Goal: Task Accomplishment & Management: Manage account settings

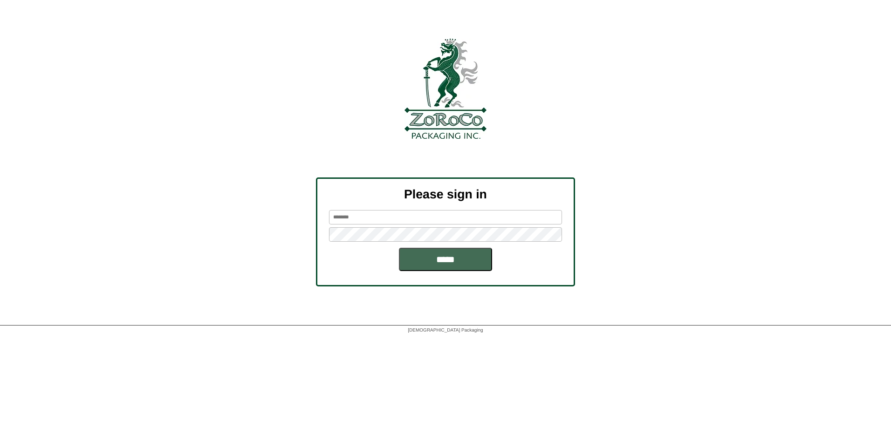
type input "*****"
click at [411, 265] on input "*****" at bounding box center [445, 259] width 93 height 23
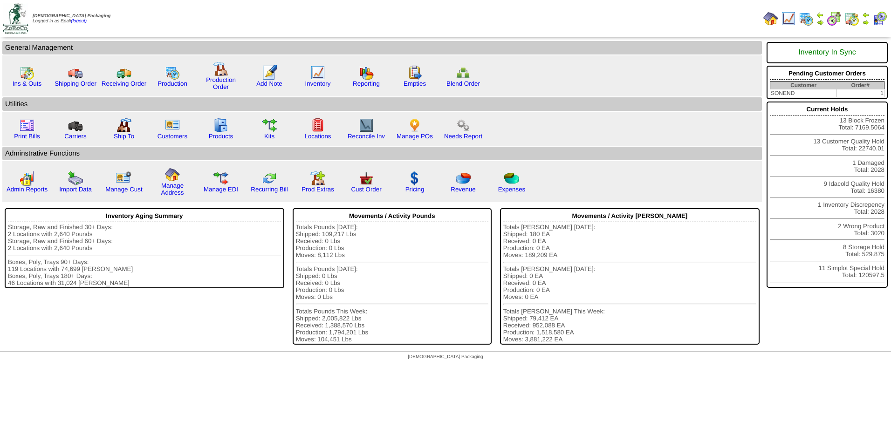
click at [866, 21] on img at bounding box center [865, 22] width 7 height 7
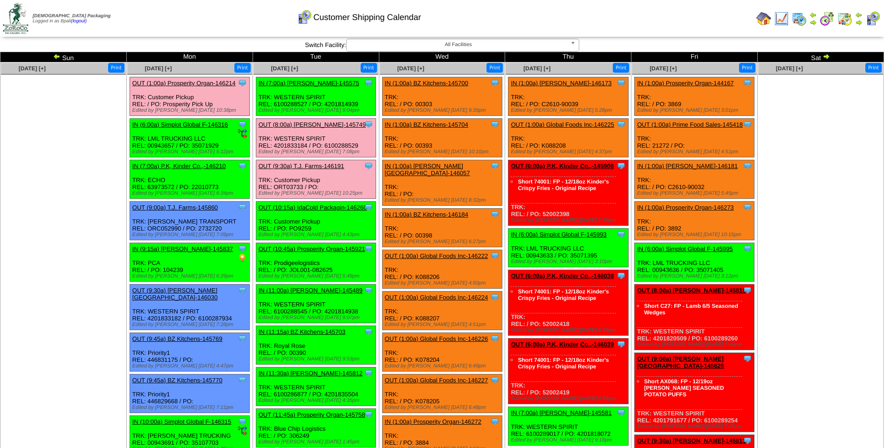
click at [828, 54] on img at bounding box center [826, 56] width 7 height 7
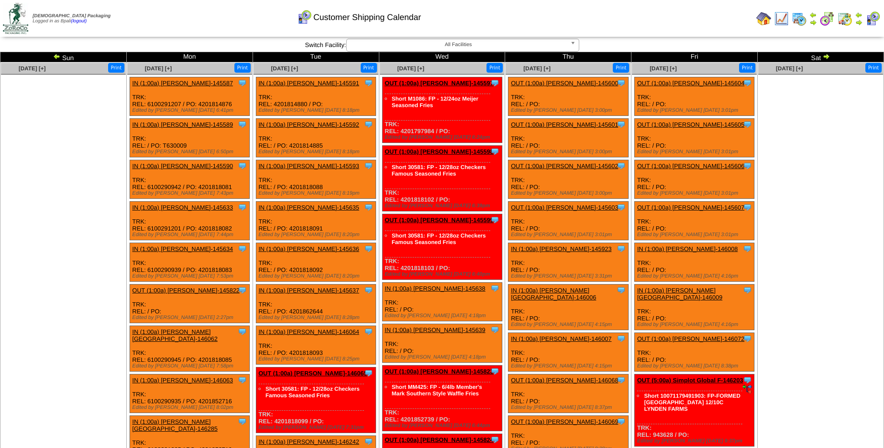
click at [828, 54] on img at bounding box center [826, 56] width 7 height 7
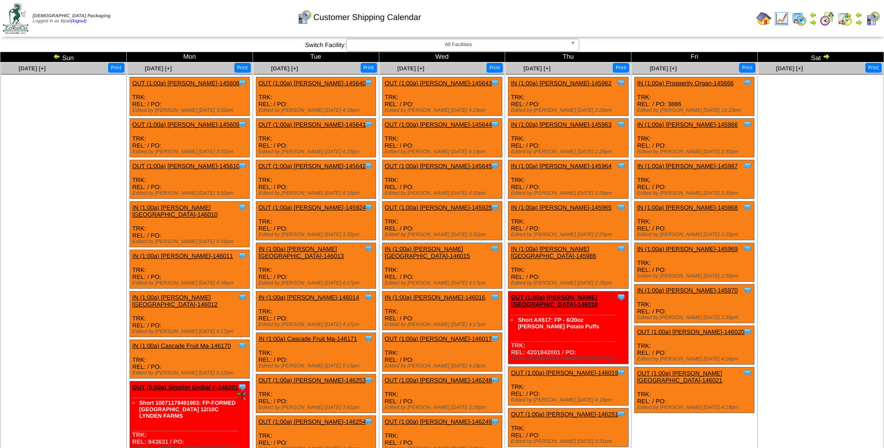
drag, startPoint x: 0, startPoint y: 0, endPoint x: 828, endPoint y: 54, distance: 830.0
click at [828, 54] on img at bounding box center [826, 56] width 7 height 7
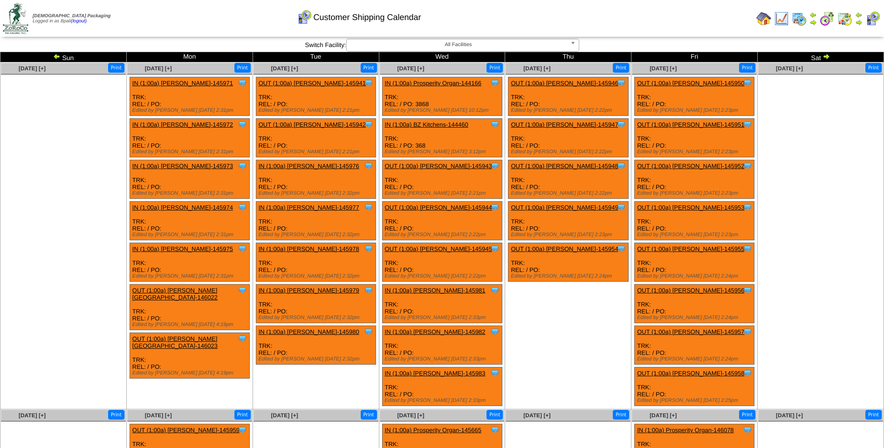
click at [828, 54] on img at bounding box center [826, 56] width 7 height 7
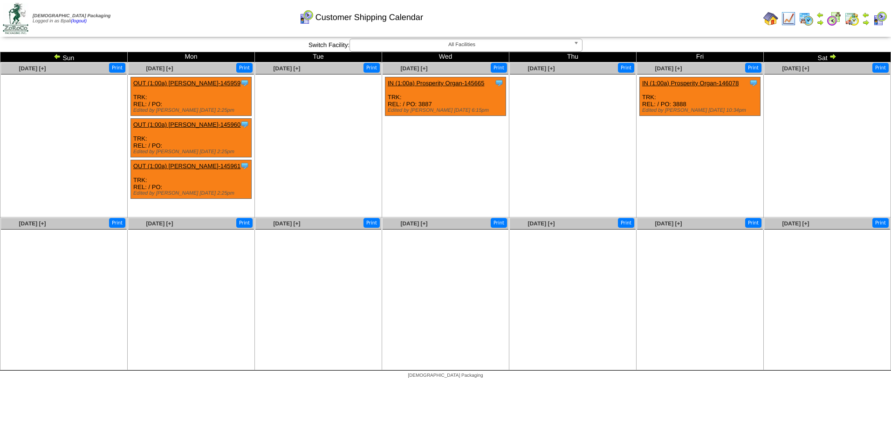
click at [318, 176] on ul at bounding box center [318, 145] width 126 height 140
click at [55, 56] on img at bounding box center [57, 56] width 7 height 7
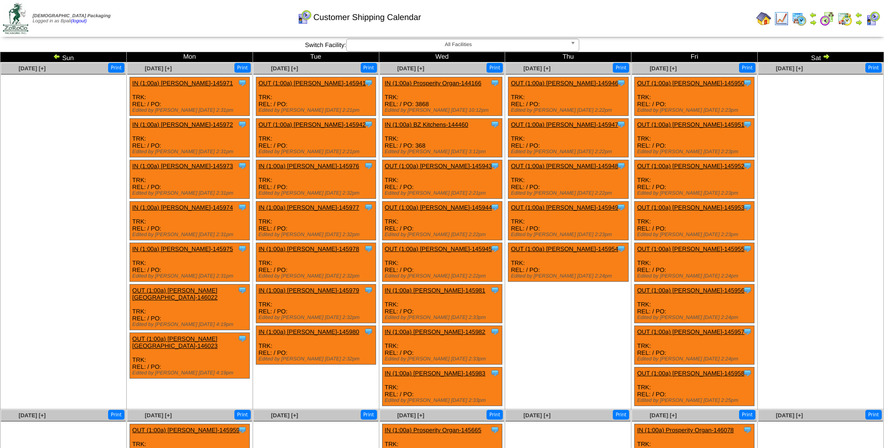
click at [55, 56] on img at bounding box center [56, 56] width 7 height 7
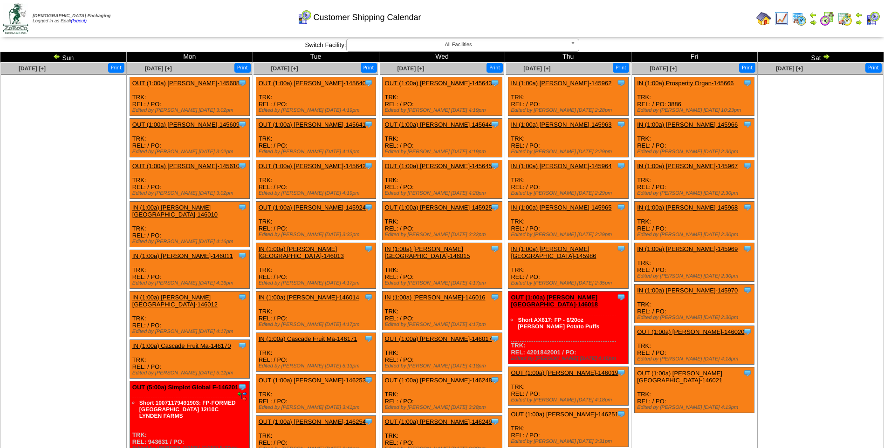
drag, startPoint x: 0, startPoint y: 0, endPoint x: 55, endPoint y: 56, distance: 78.1
click at [55, 56] on img at bounding box center [56, 56] width 7 height 7
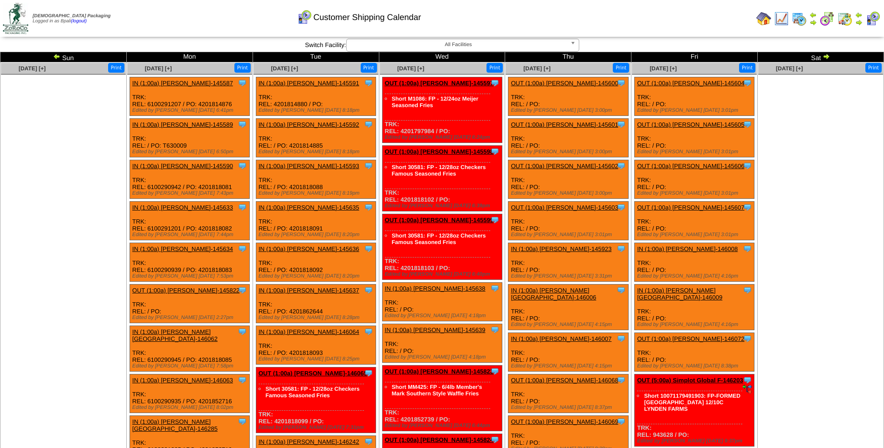
click at [55, 56] on img at bounding box center [56, 56] width 7 height 7
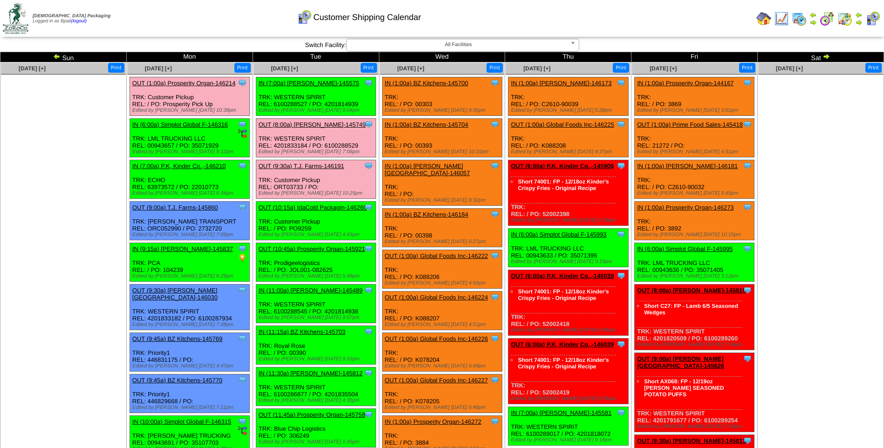
click at [768, 113] on ul at bounding box center [820, 145] width 125 height 140
click at [827, 55] on img at bounding box center [826, 56] width 7 height 7
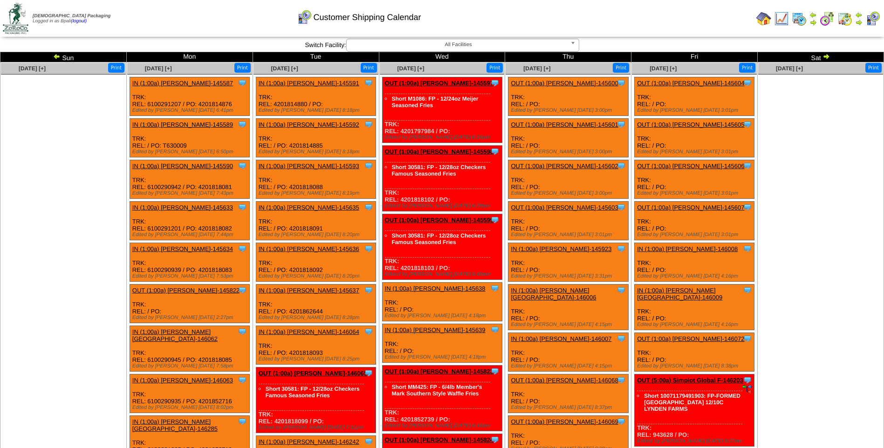
click at [827, 55] on img at bounding box center [826, 56] width 7 height 7
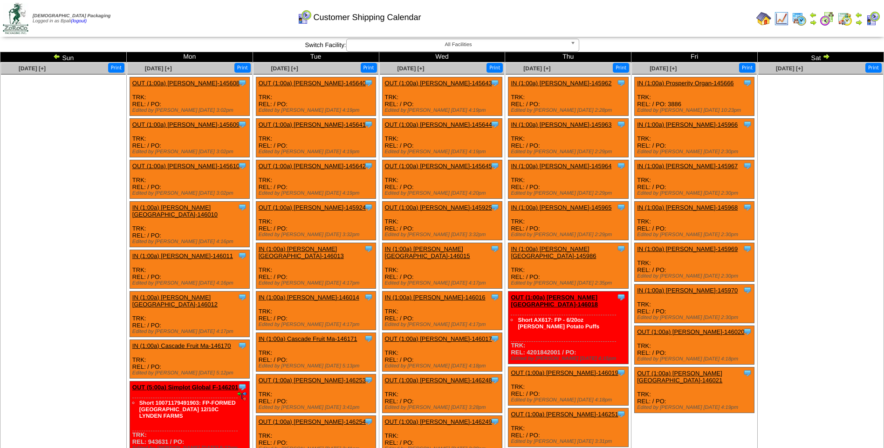
drag, startPoint x: 0, startPoint y: 0, endPoint x: 827, endPoint y: 55, distance: 828.7
click at [827, 55] on img at bounding box center [826, 56] width 7 height 7
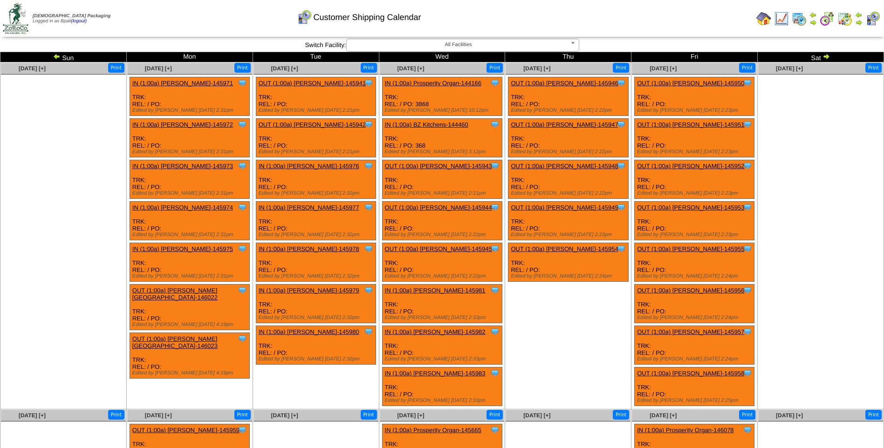
click at [827, 55] on img at bounding box center [826, 56] width 7 height 7
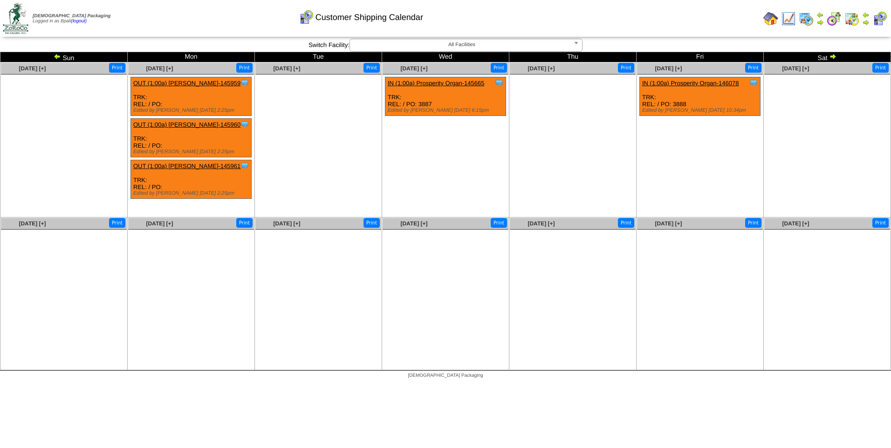
click at [100, 183] on ul at bounding box center [64, 145] width 126 height 140
click at [56, 57] on img at bounding box center [57, 56] width 7 height 7
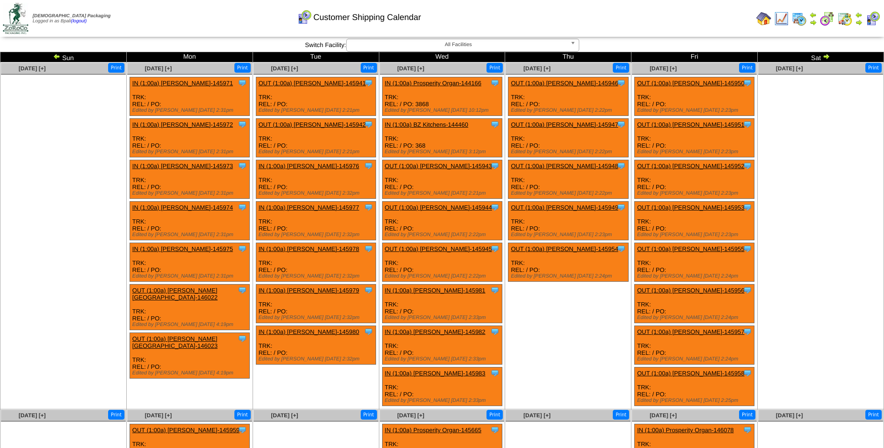
click at [56, 57] on img at bounding box center [56, 56] width 7 height 7
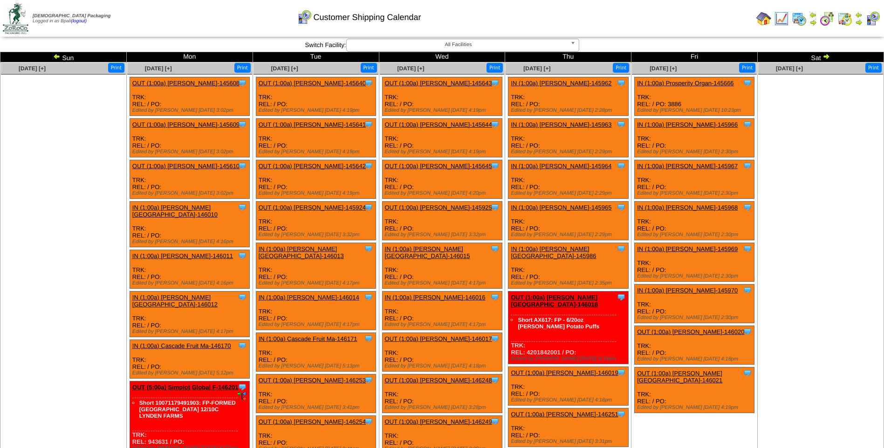
click at [58, 56] on img at bounding box center [56, 56] width 7 height 7
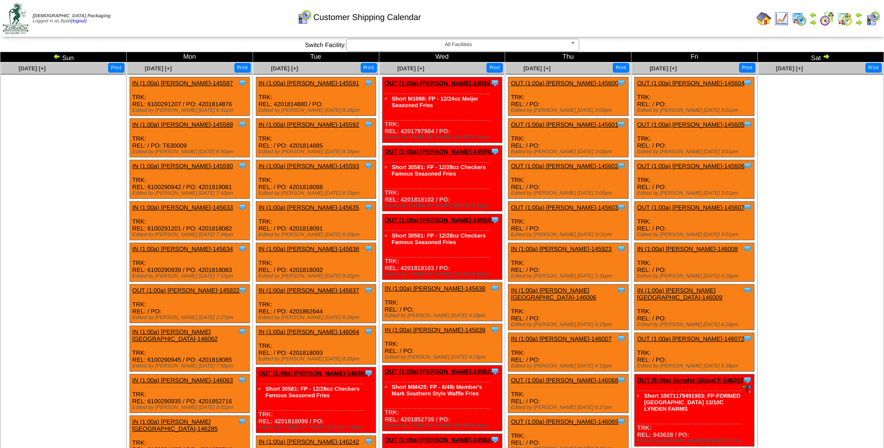
click at [58, 56] on img at bounding box center [56, 56] width 7 height 7
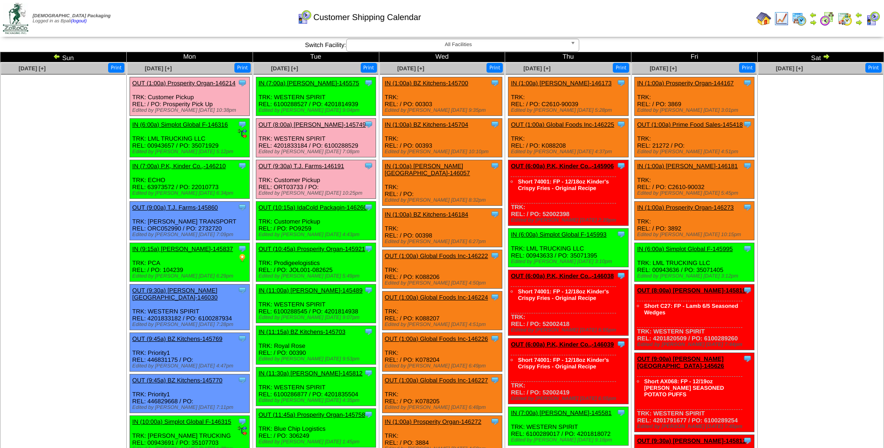
click at [47, 213] on ul at bounding box center [63, 145] width 125 height 140
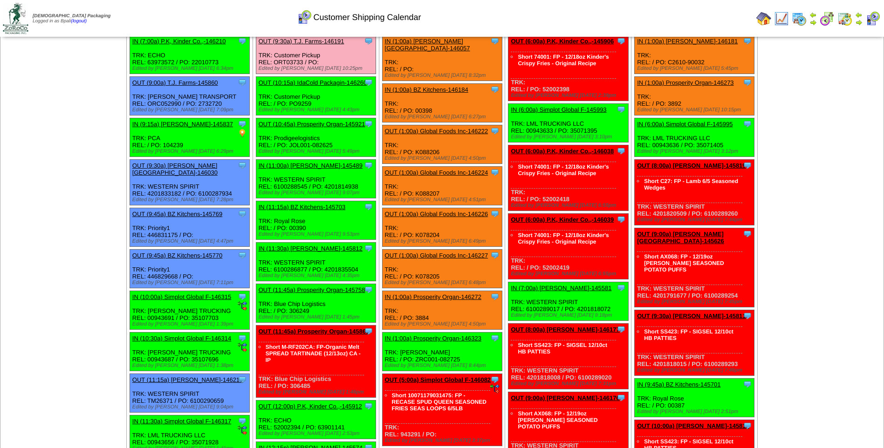
scroll to position [0, 0]
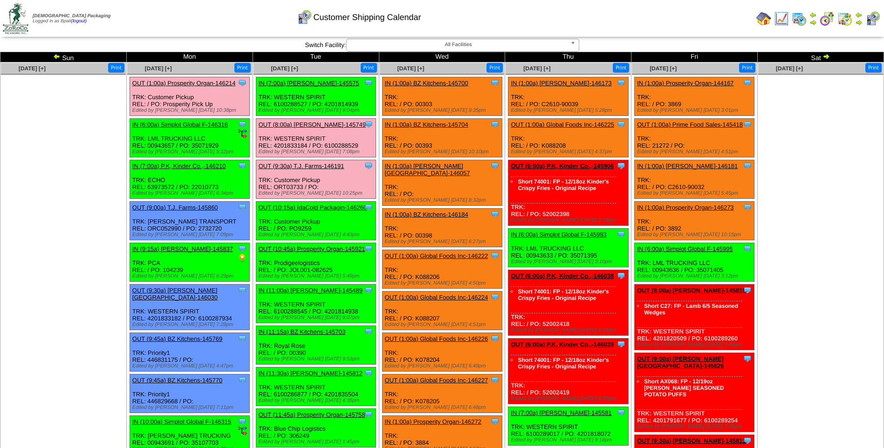
click at [824, 57] on img at bounding box center [826, 56] width 7 height 7
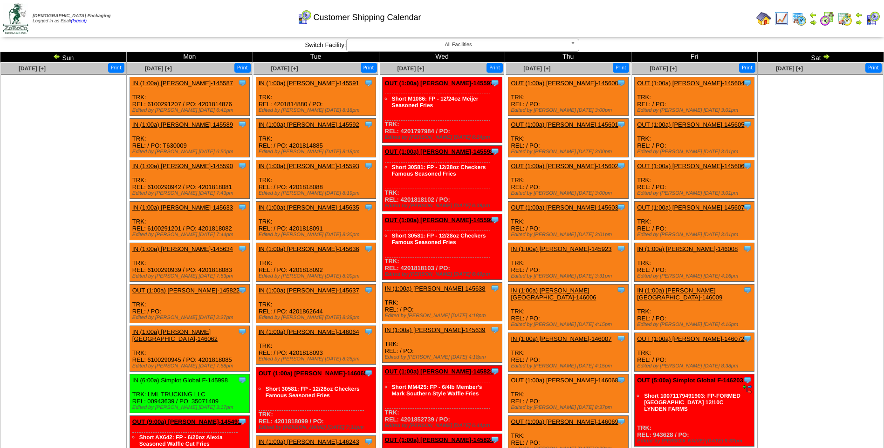
click at [825, 57] on img at bounding box center [826, 56] width 7 height 7
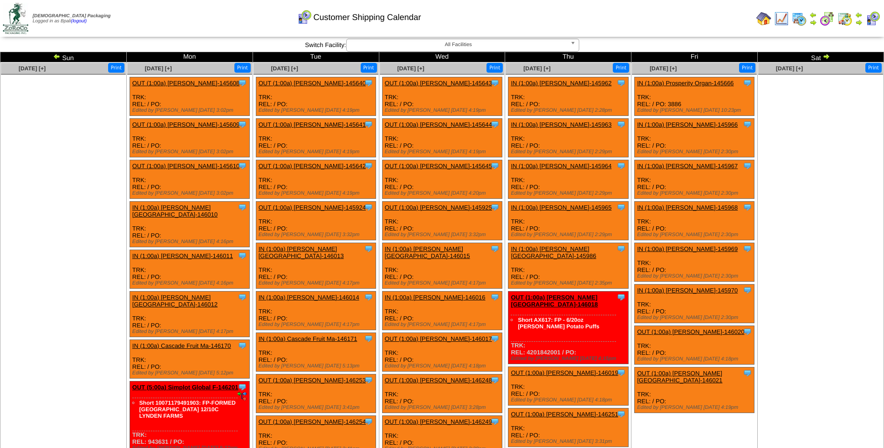
click at [825, 57] on img at bounding box center [826, 56] width 7 height 7
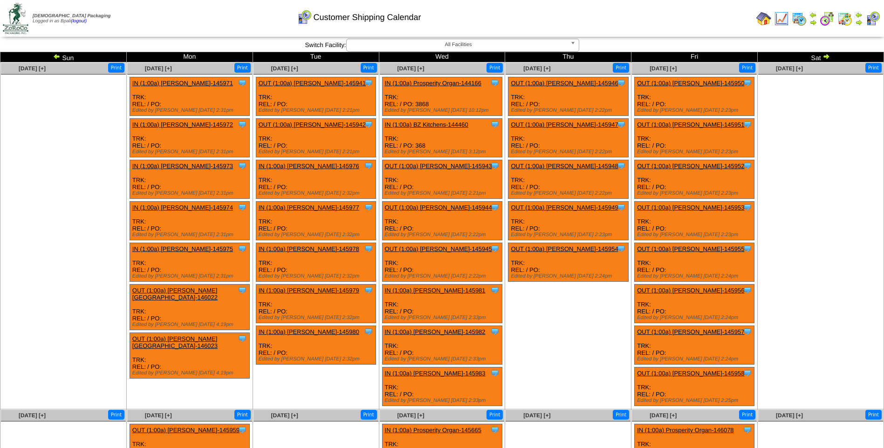
click at [825, 57] on img at bounding box center [826, 56] width 7 height 7
